Goal: Transaction & Acquisition: Book appointment/travel/reservation

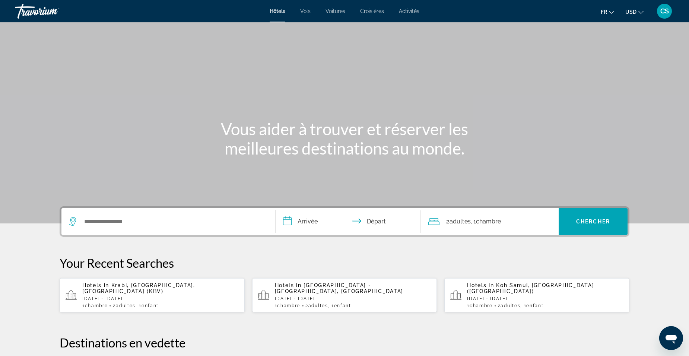
click at [415, 14] on div "Hôtels Vols Voitures Croisières Activités Hôtels Vols Voitures Croisières Activ…" at bounding box center [344, 10] width 689 height 19
click at [410, 12] on span "Activités" at bounding box center [409, 11] width 20 height 6
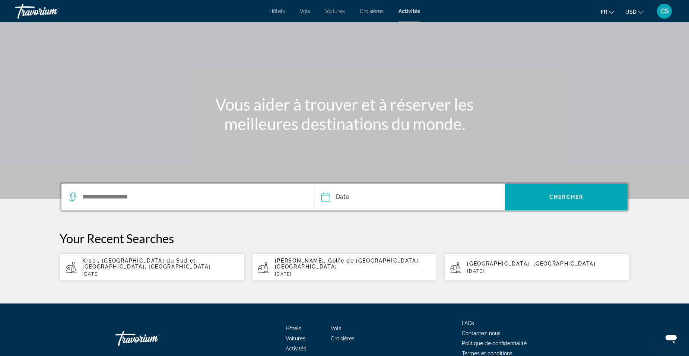
scroll to position [37, 0]
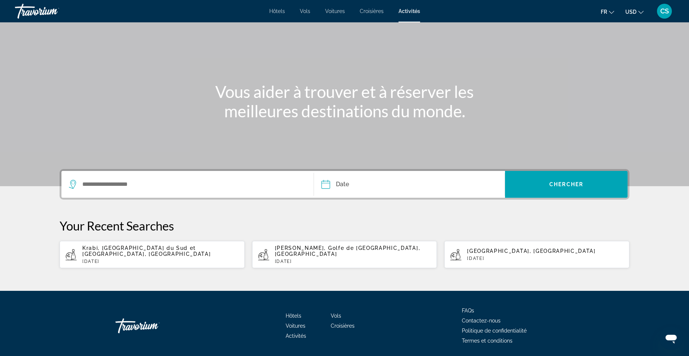
click at [471, 259] on p "[DATE]" at bounding box center [545, 258] width 157 height 5
type input "**********"
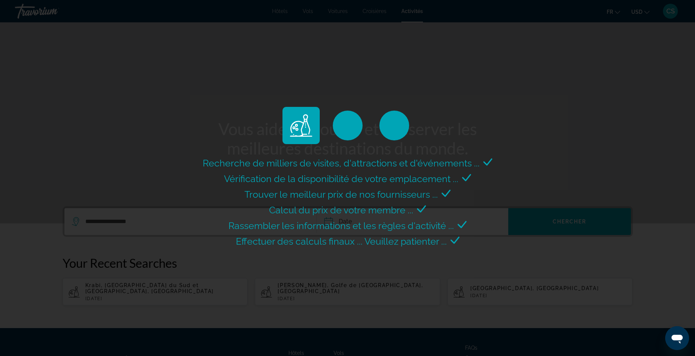
select select "*"
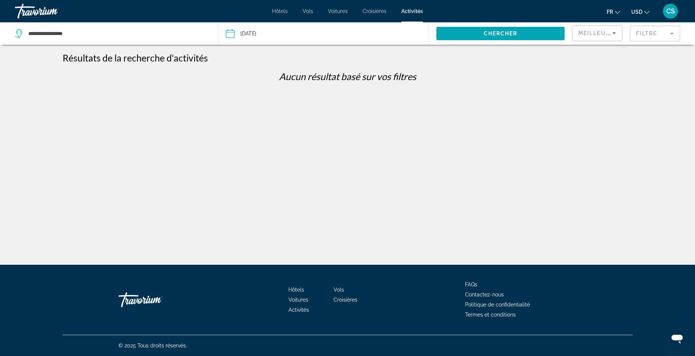
click at [330, 38] on button "Date [DATE] Sep *** *** *** *** *** *** *** *** *** *** *** *** 2025 **** **** …" at bounding box center [327, 33] width 203 height 22
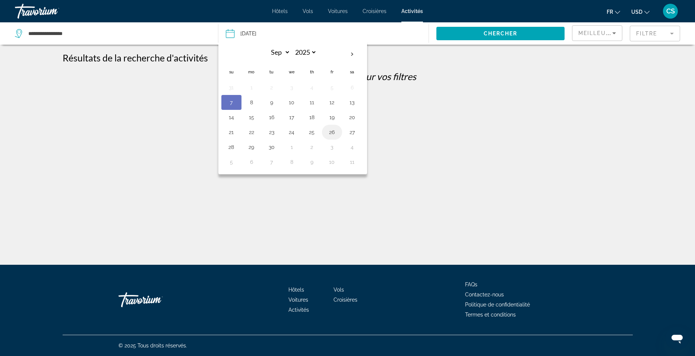
click at [329, 135] on button "26" at bounding box center [332, 132] width 12 height 10
type input "**********"
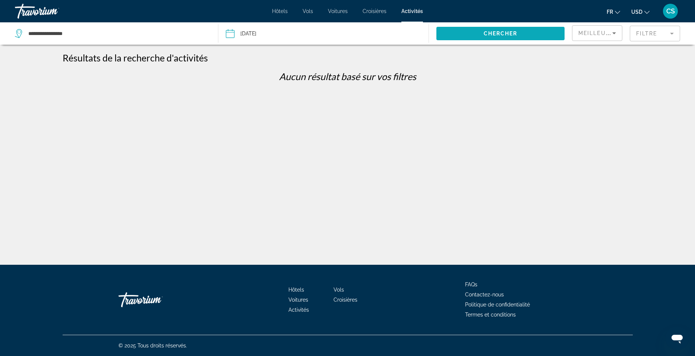
click at [516, 36] on span "Chercher" at bounding box center [501, 34] width 34 height 6
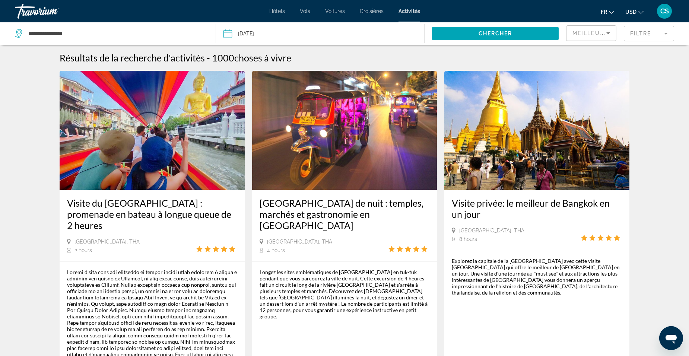
click at [639, 13] on icon "Change currency" at bounding box center [641, 12] width 5 height 5
click at [624, 68] on button "EUR (€)" at bounding box center [619, 69] width 37 height 10
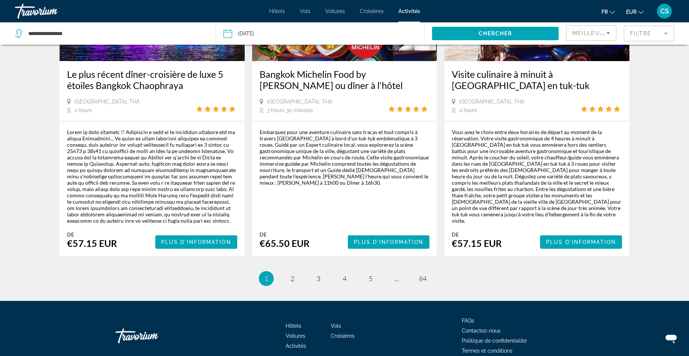
scroll to position [1147, 0]
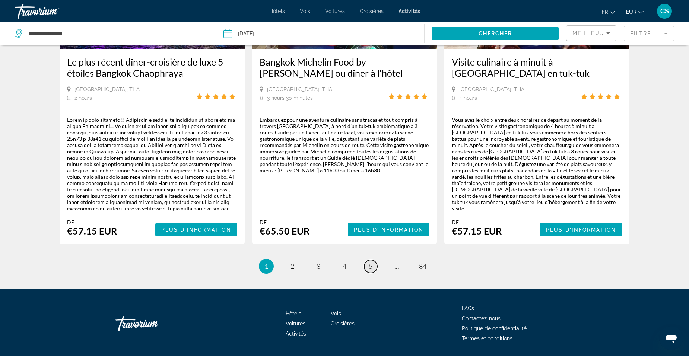
click at [370, 262] on span "5" at bounding box center [371, 266] width 4 height 8
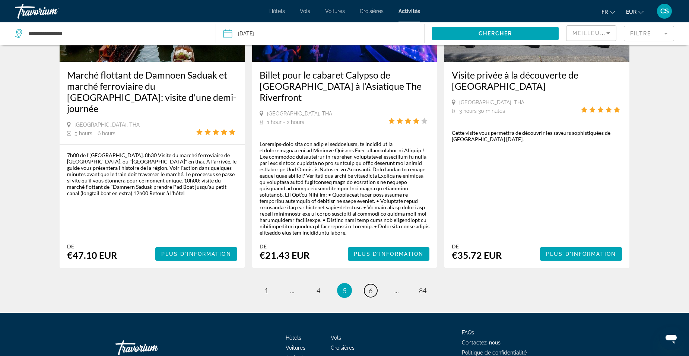
scroll to position [1134, 0]
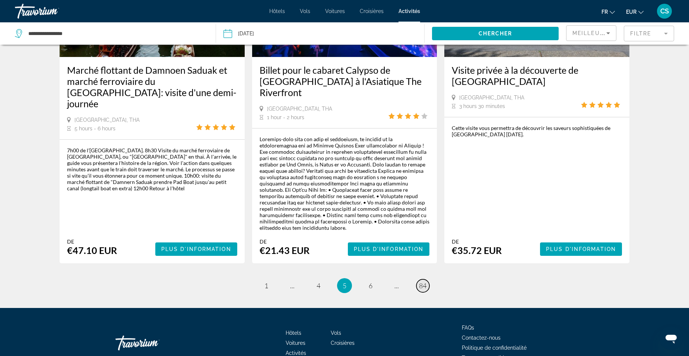
click at [423, 282] on span "84" at bounding box center [422, 286] width 7 height 8
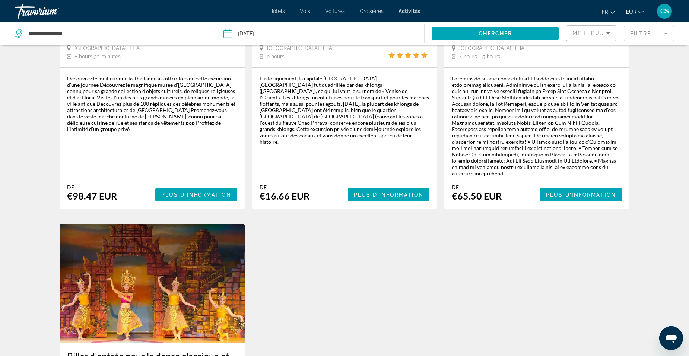
scroll to position [298, 0]
